Goal: Task Accomplishment & Management: Complete application form

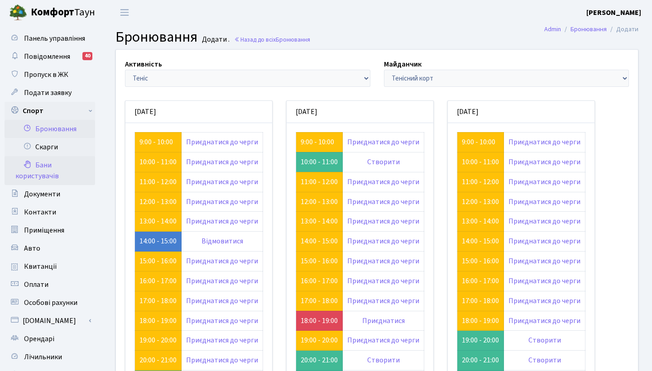
scroll to position [72, 0]
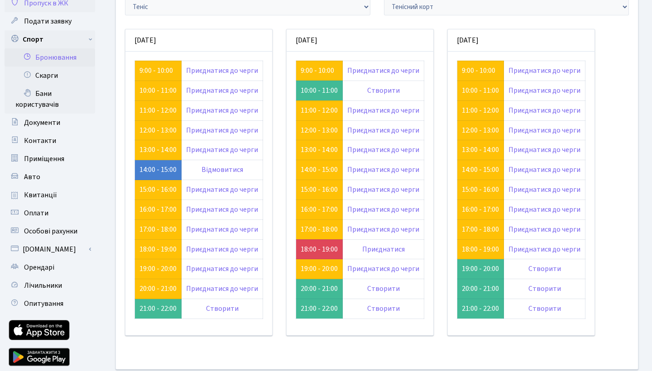
click at [67, 4] on span "Пропуск в ЖК" at bounding box center [46, 3] width 44 height 10
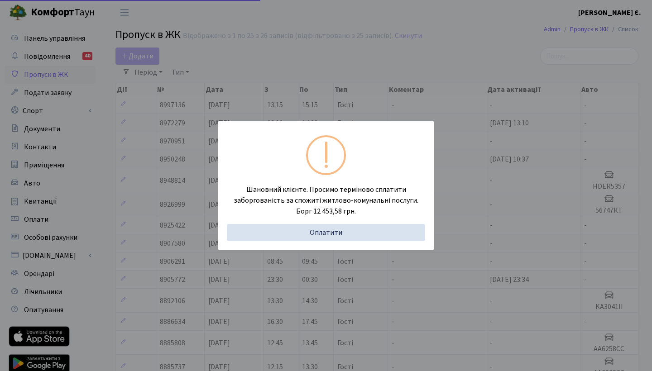
select select "25"
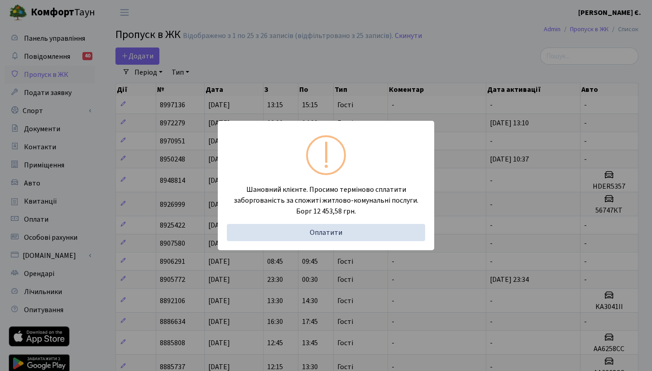
click at [247, 68] on div "Шановний клієнте. Просимо терміново сплатити заборгованість за спожиті житлово-…" at bounding box center [326, 185] width 652 height 371
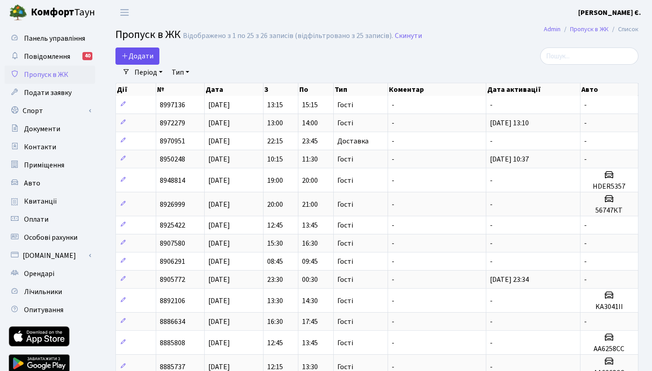
click at [141, 56] on span "Додати" at bounding box center [137, 56] width 32 height 10
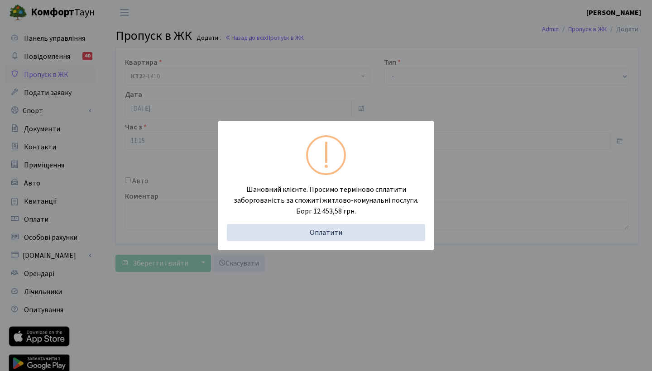
click at [416, 98] on div "Шановний клієнте. Просимо терміново сплатити заборгованість за спожиті житлово-…" at bounding box center [326, 185] width 652 height 371
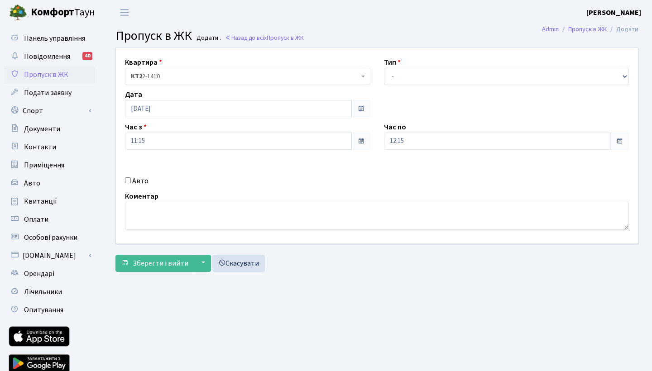
click at [428, 67] on div "Тип - Доставка Таксі Гості Сервіс" at bounding box center [506, 71] width 259 height 28
select select "3"
click at [403, 136] on input "12:15" at bounding box center [497, 141] width 227 height 17
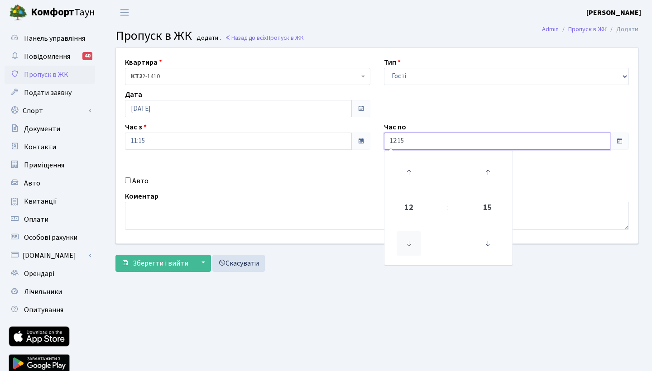
click at [413, 241] on icon at bounding box center [409, 243] width 24 height 24
click at [407, 173] on icon at bounding box center [409, 172] width 24 height 24
type input "13:15"
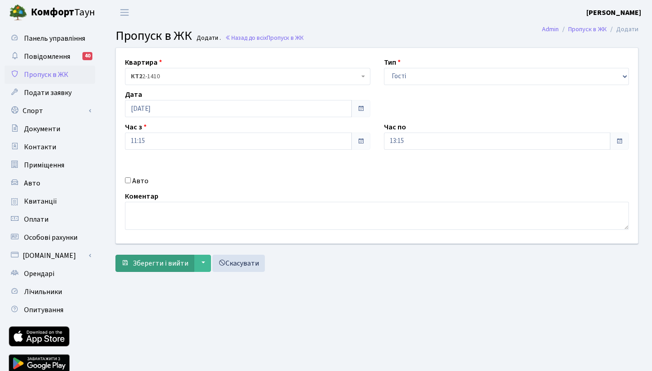
click at [153, 261] on span "Зберегти і вийти" at bounding box center [161, 264] width 56 height 10
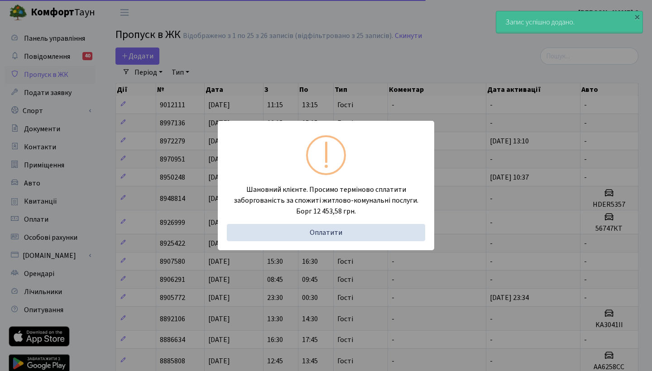
select select "25"
click at [228, 109] on div "Шановний клієнте. Просимо терміново сплатити заборгованість за спожиті житлово-…" at bounding box center [326, 185] width 652 height 371
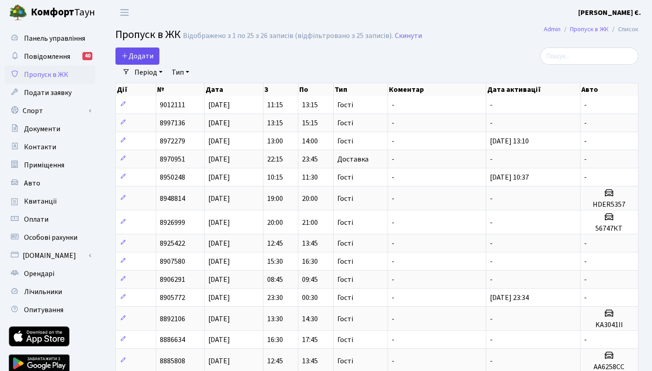
click at [146, 59] on span "Додати" at bounding box center [137, 56] width 32 height 10
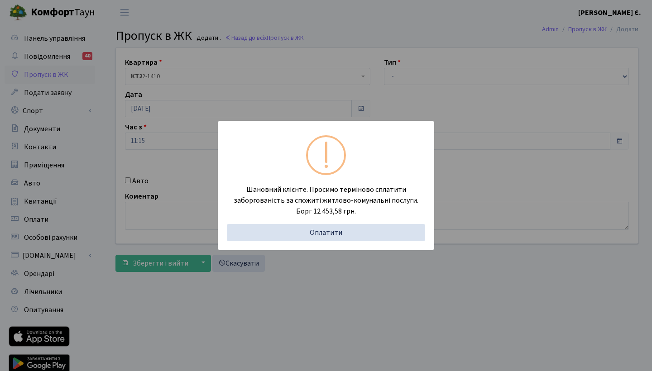
click at [380, 57] on div "Шановний клієнте. Просимо терміново сплатити заборгованість за спожиті житлово-…" at bounding box center [326, 185] width 652 height 371
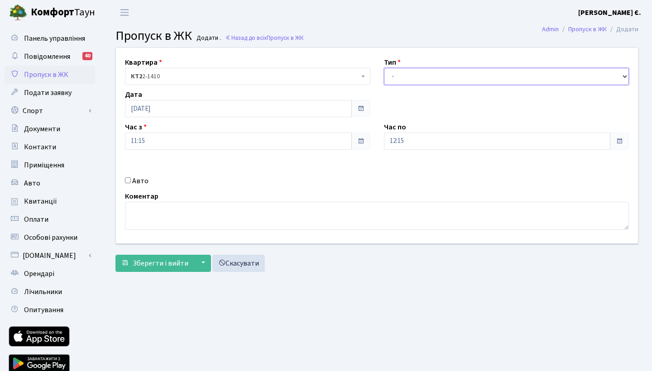
select select "3"
click at [127, 179] on input "Авто" at bounding box center [128, 181] width 6 height 6
checkbox input "true"
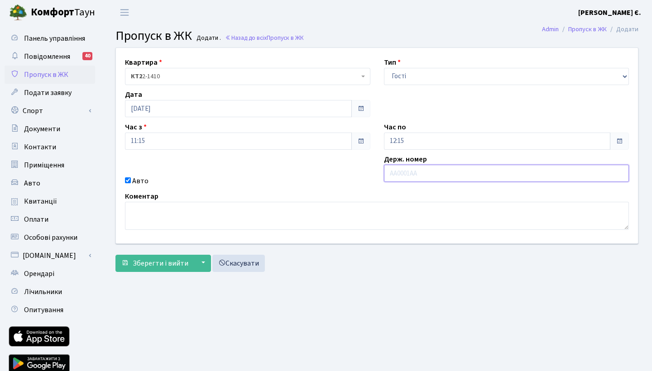
type input "Ф"
type input "AIC 616Z"
click at [167, 260] on span "Зберегти і вийти" at bounding box center [161, 264] width 56 height 10
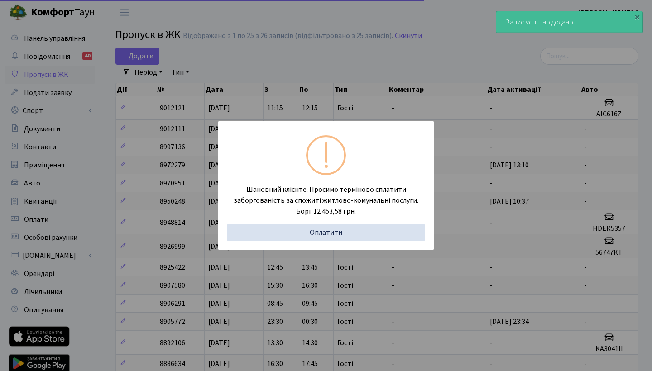
select select "25"
click at [319, 71] on div "Шановний клієнте. Просимо терміново сплатити заборгованість за спожиті житлово-…" at bounding box center [326, 185] width 652 height 371
